Goal: Find specific page/section: Find specific page/section

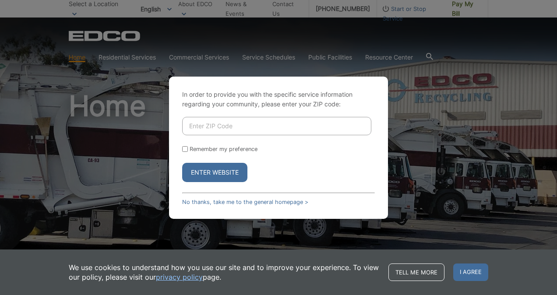
click at [266, 128] on input "Enter ZIP Code" at bounding box center [276, 126] width 189 height 18
type input "92078"
click at [184, 147] on input "Remember my preference" at bounding box center [185, 149] width 6 height 6
checkbox input "true"
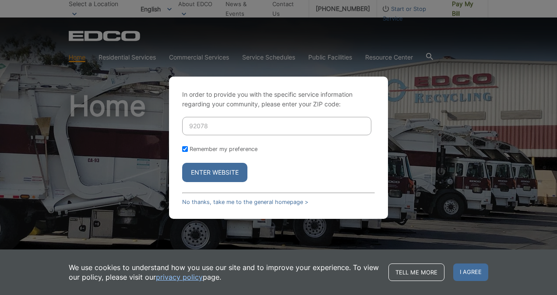
click at [216, 171] on button "Enter Website" at bounding box center [214, 172] width 65 height 19
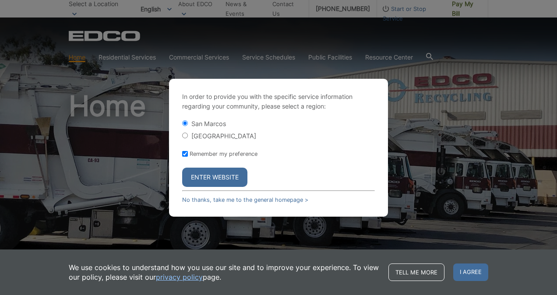
click at [217, 177] on button "Enter Website" at bounding box center [214, 177] width 65 height 19
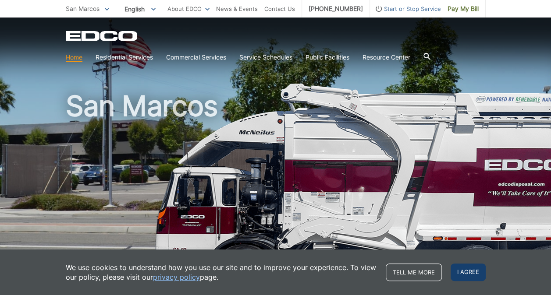
click at [470, 270] on span "I agree" at bounding box center [468, 273] width 35 height 18
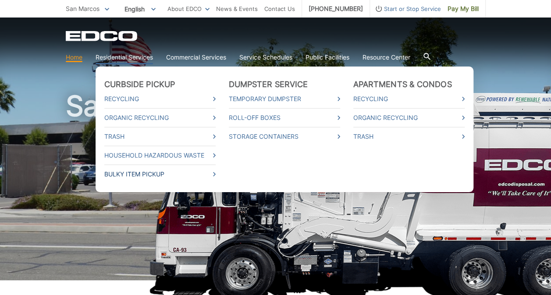
click at [149, 174] on link "Bulky Item Pickup" at bounding box center [159, 175] width 111 height 10
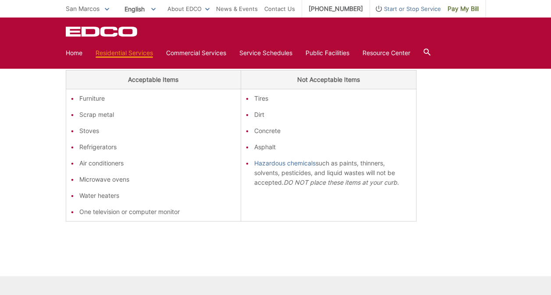
scroll to position [228, 0]
